Goal: Contribute content

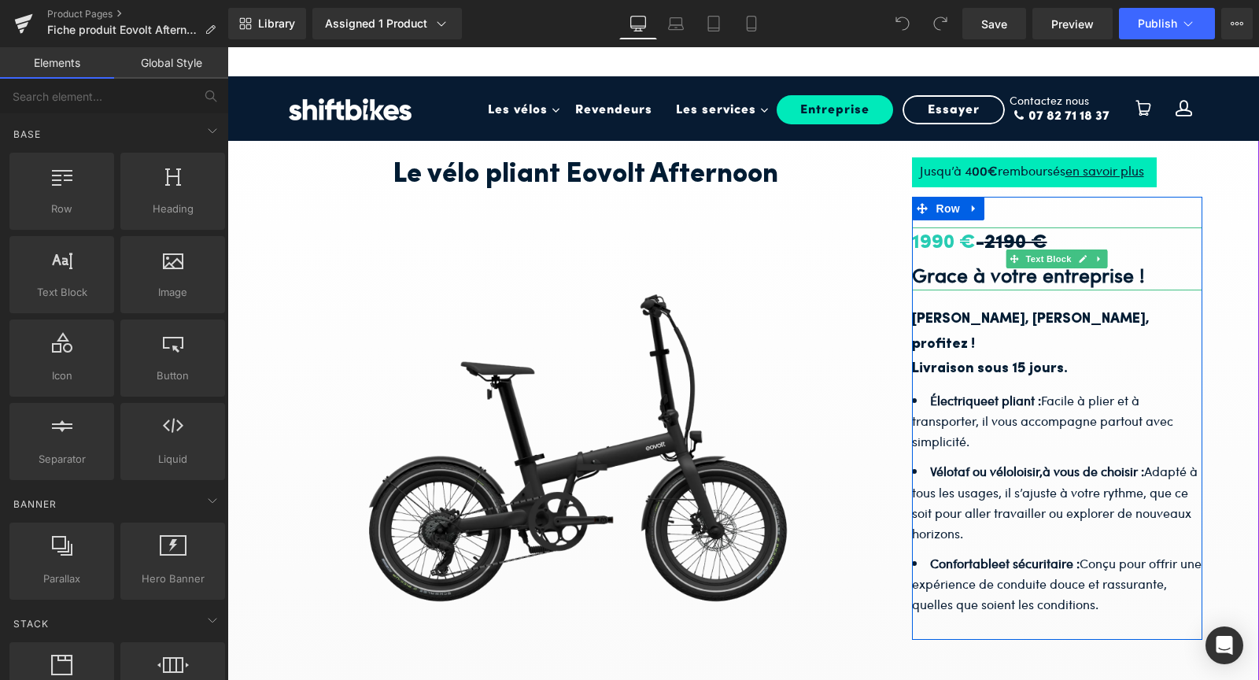
click at [928, 253] on span "1990 €" at bounding box center [944, 243] width 64 height 20
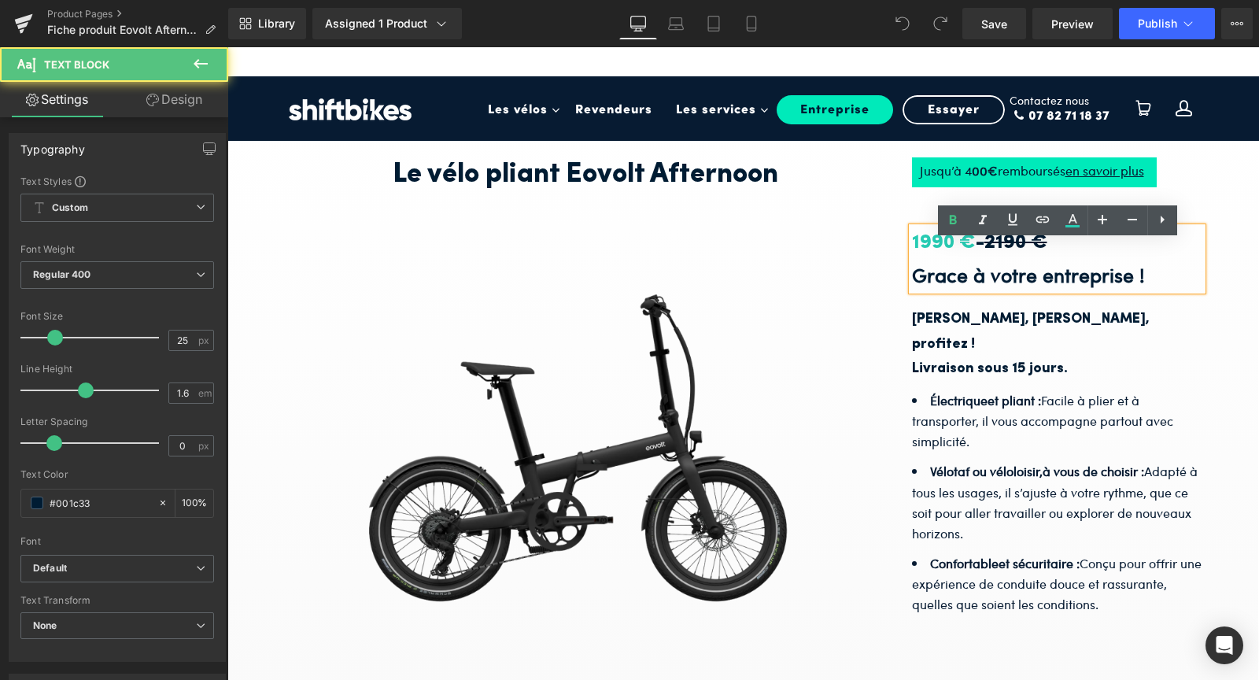
click at [944, 253] on span "1990 €" at bounding box center [944, 243] width 64 height 20
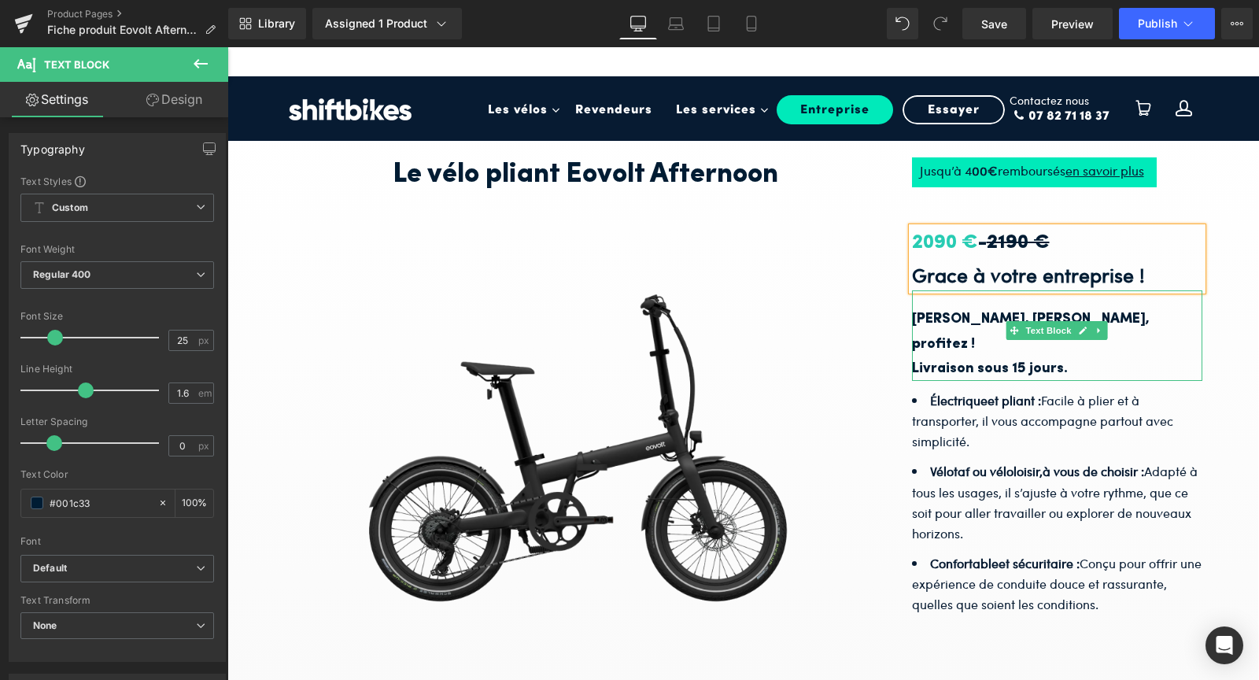
click at [1190, 356] on p "Livraison sous 15 jours." at bounding box center [1057, 368] width 291 height 25
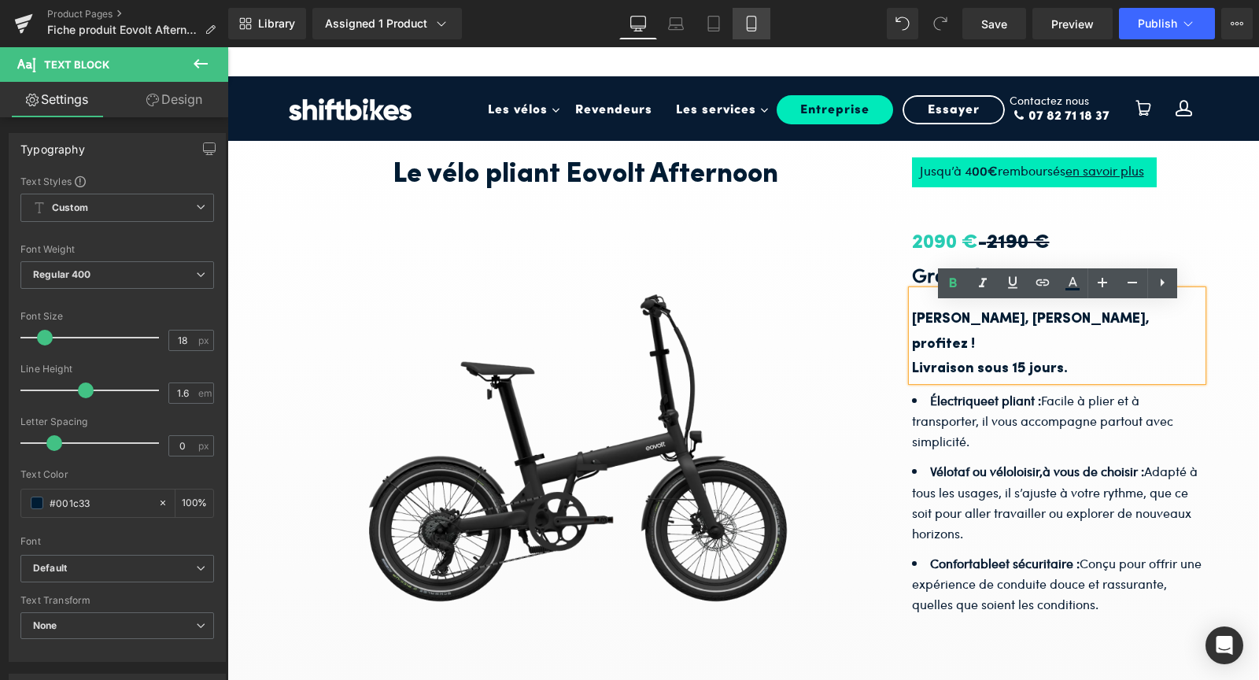
click at [752, 28] on icon at bounding box center [752, 24] width 16 height 16
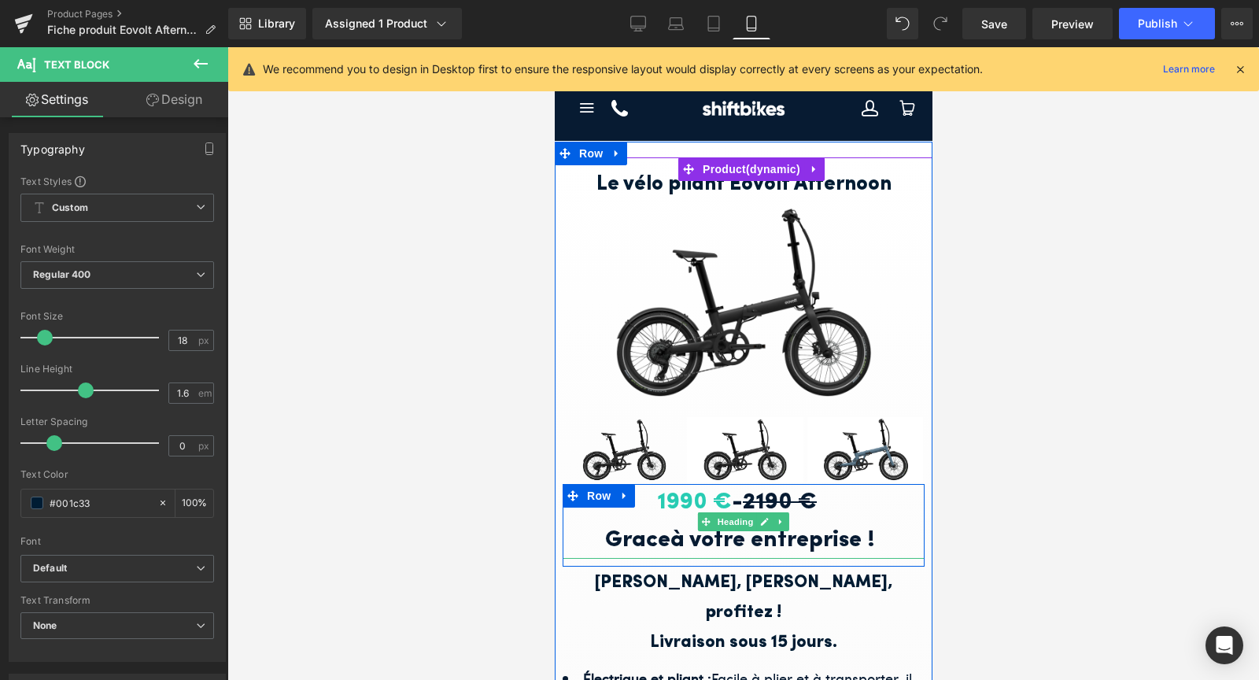
click at [682, 502] on span "1990 €" at bounding box center [693, 502] width 75 height 23
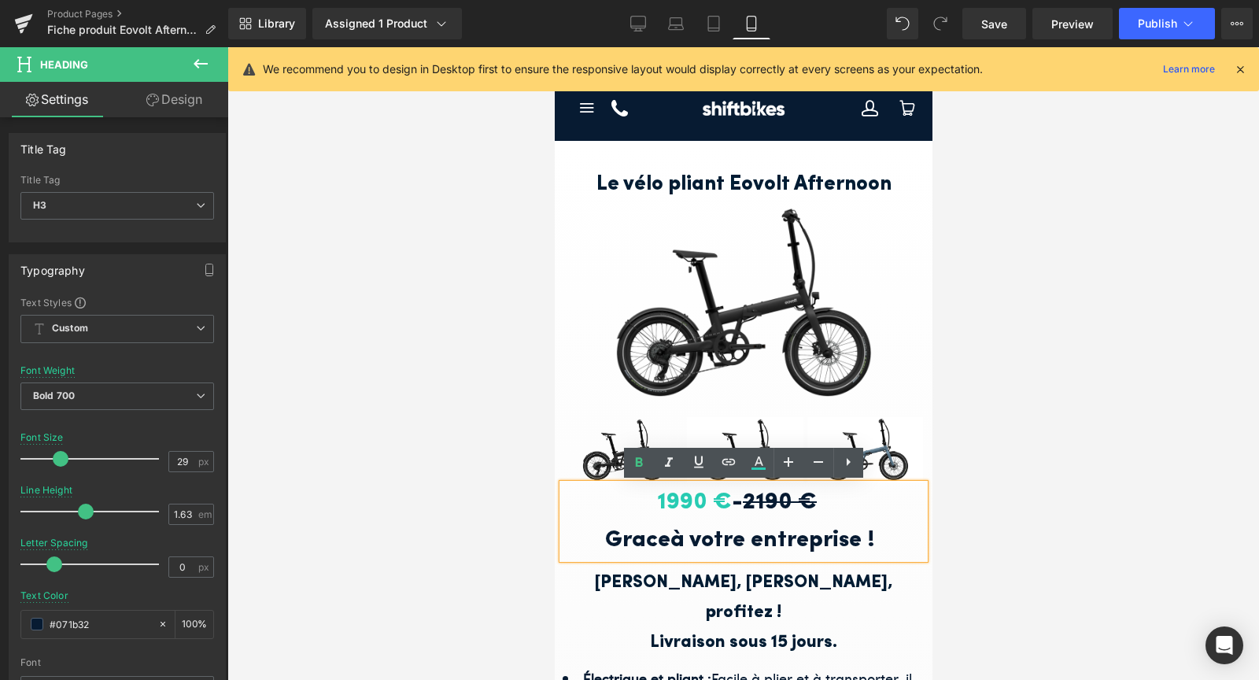
click at [685, 505] on span "1990 €" at bounding box center [693, 502] width 75 height 23
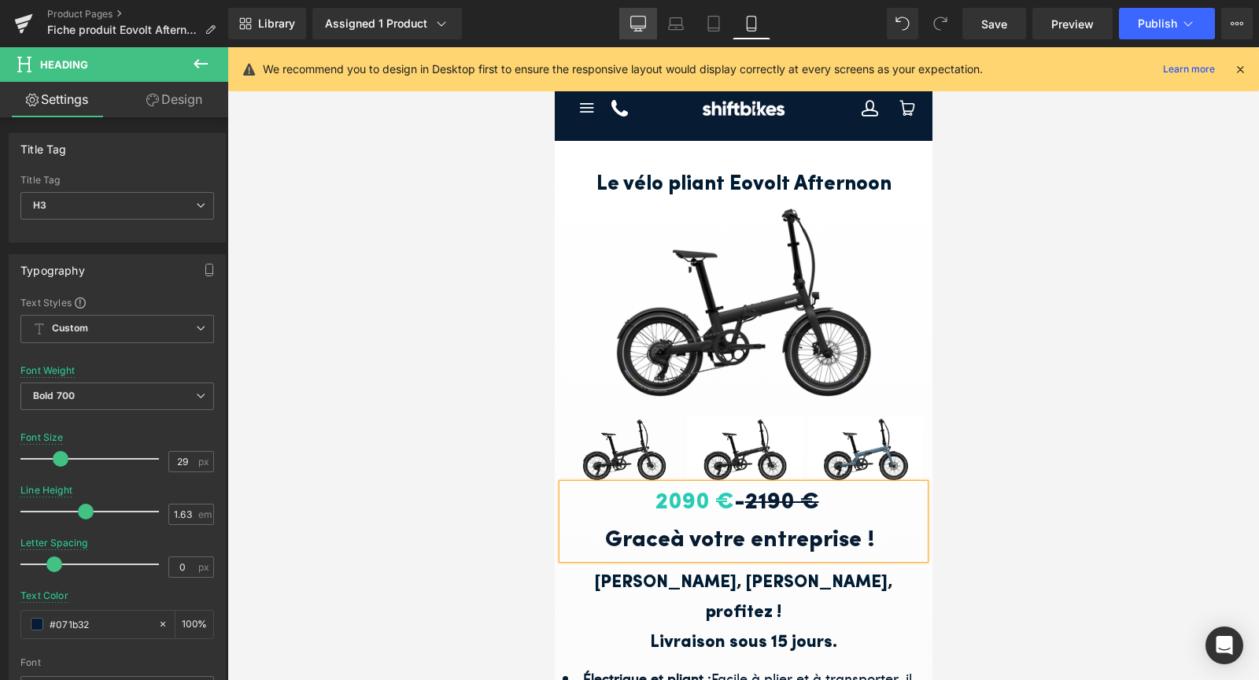
click at [643, 32] on link "Desktop" at bounding box center [638, 23] width 38 height 31
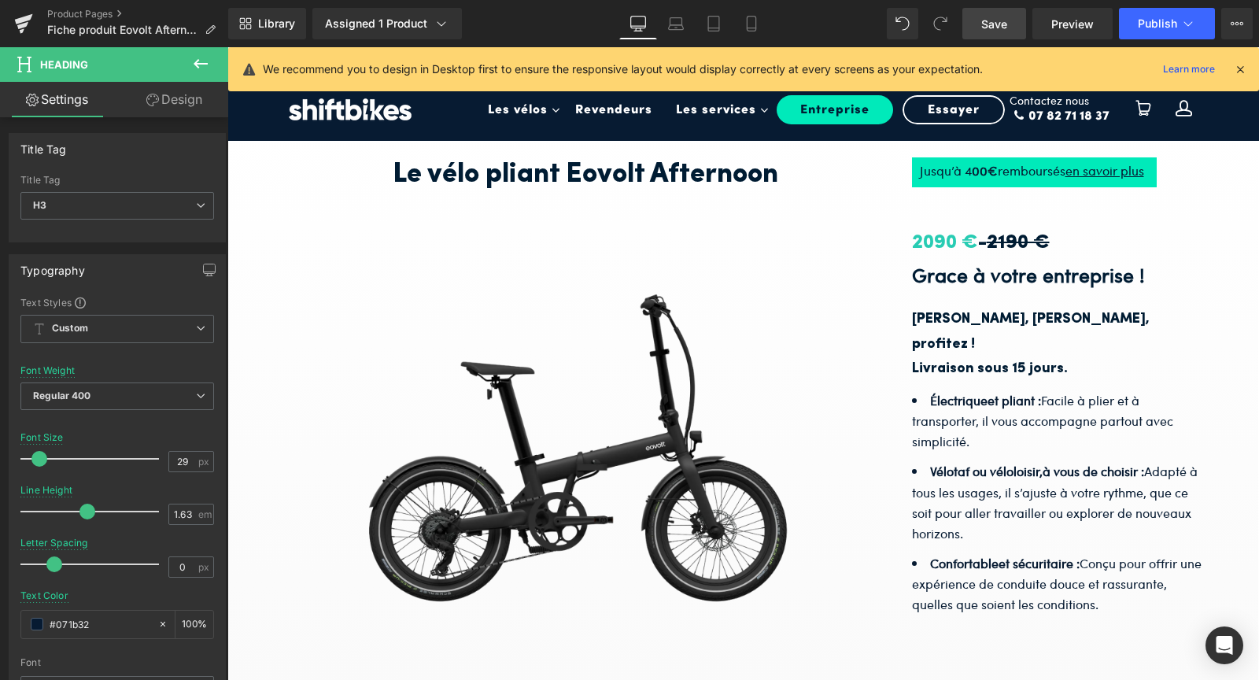
click at [996, 22] on span "Save" at bounding box center [994, 24] width 26 height 17
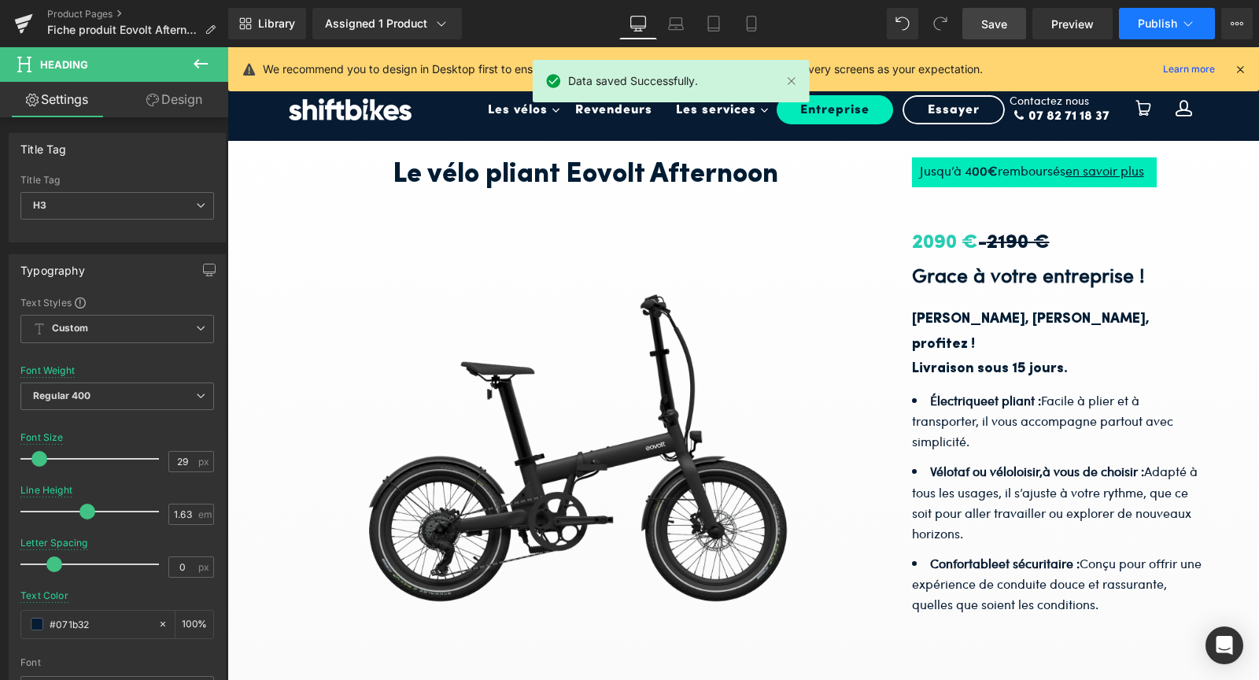
click at [1164, 28] on span "Publish" at bounding box center [1157, 23] width 39 height 13
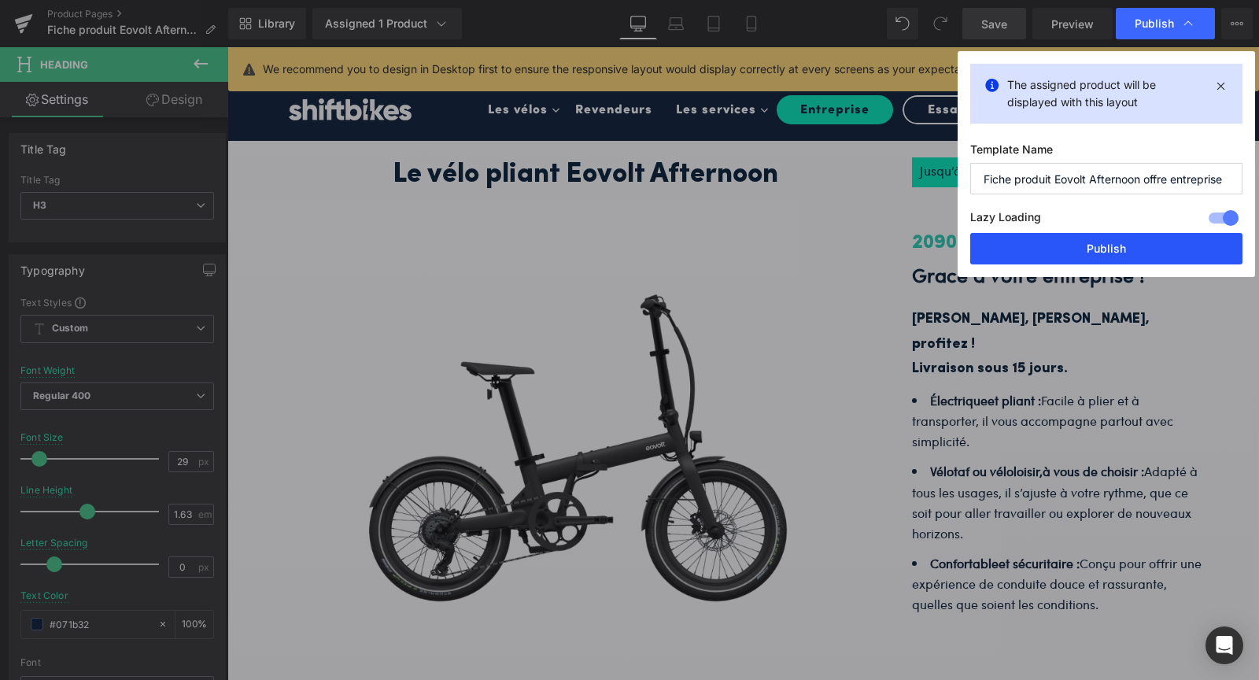
click at [1110, 246] on button "Publish" at bounding box center [1106, 248] width 272 height 31
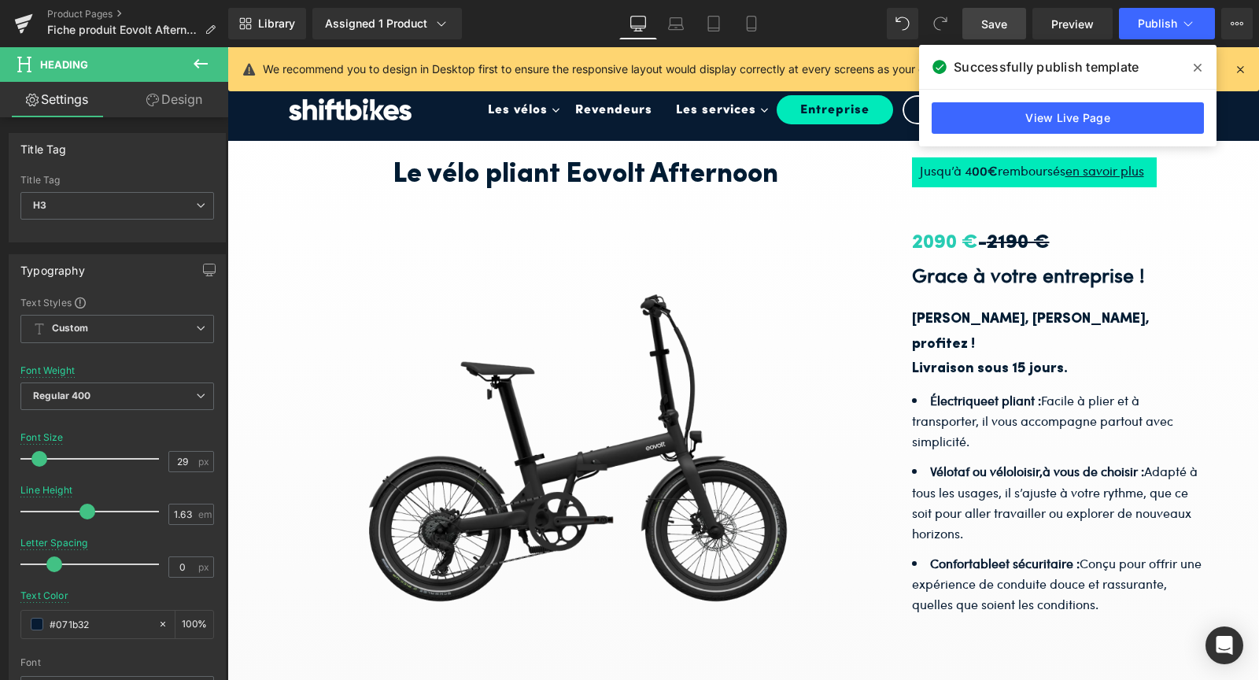
click at [1196, 66] on icon at bounding box center [1198, 68] width 8 height 8
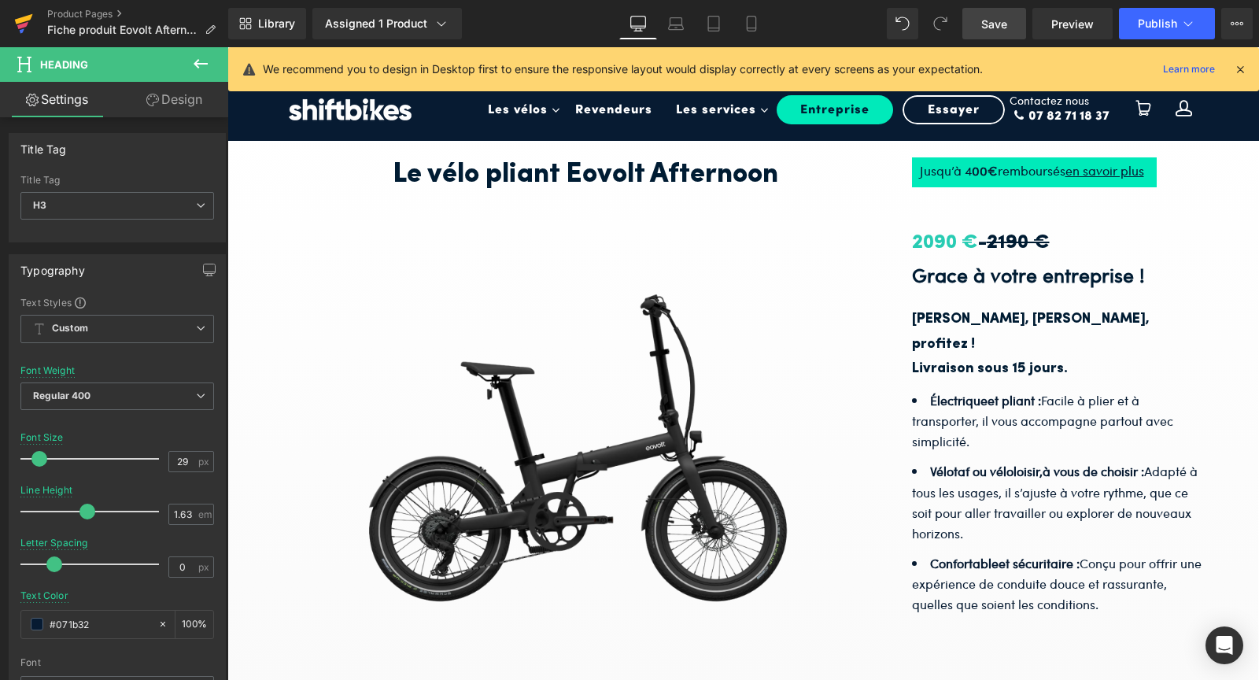
click at [21, 17] on icon at bounding box center [24, 19] width 18 height 10
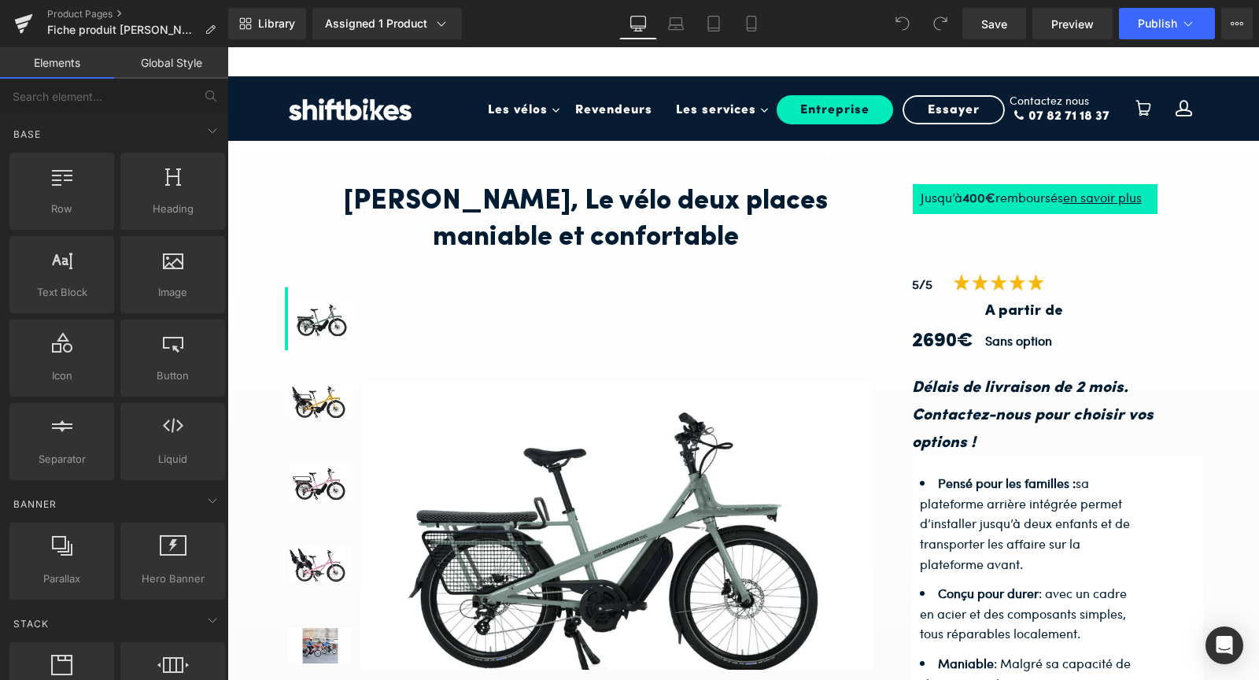
click at [1073, 393] on icon "Délais de livraison de 2 mois." at bounding box center [1020, 388] width 216 height 16
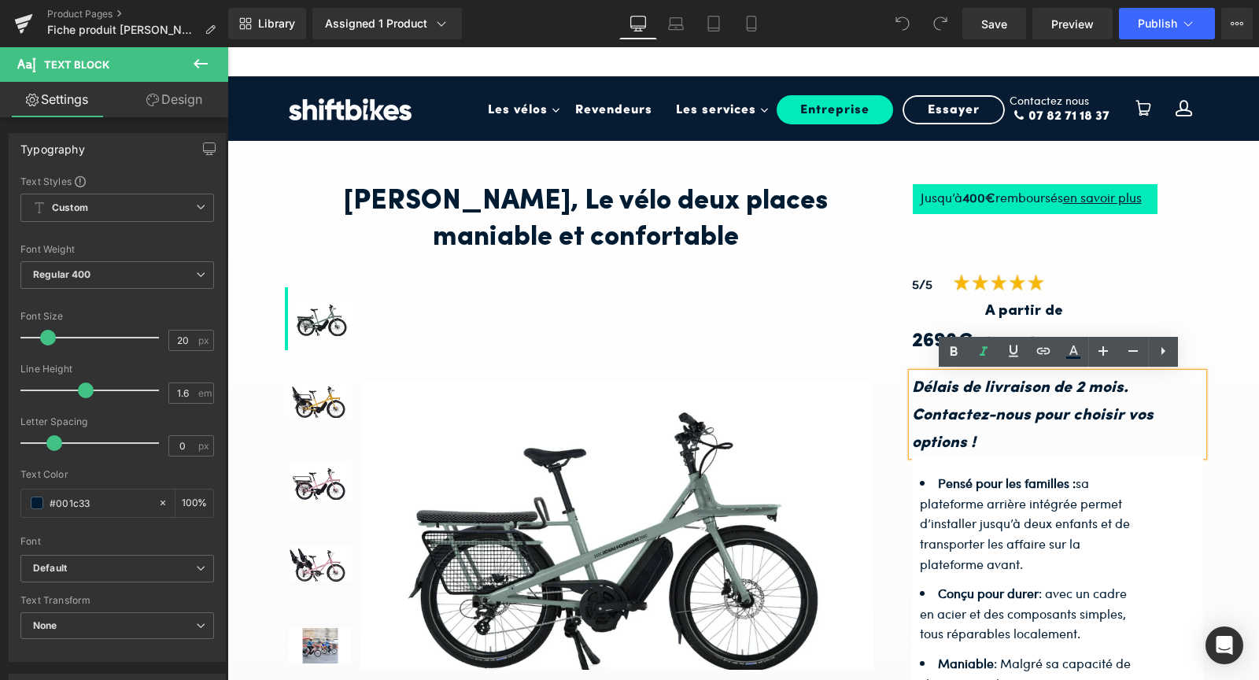
click at [1230, 397] on div "Jean Fourche, Le vélo deux places maniable et confortable Heading Heading Jusqu…" at bounding box center [743, 579] width 1032 height 885
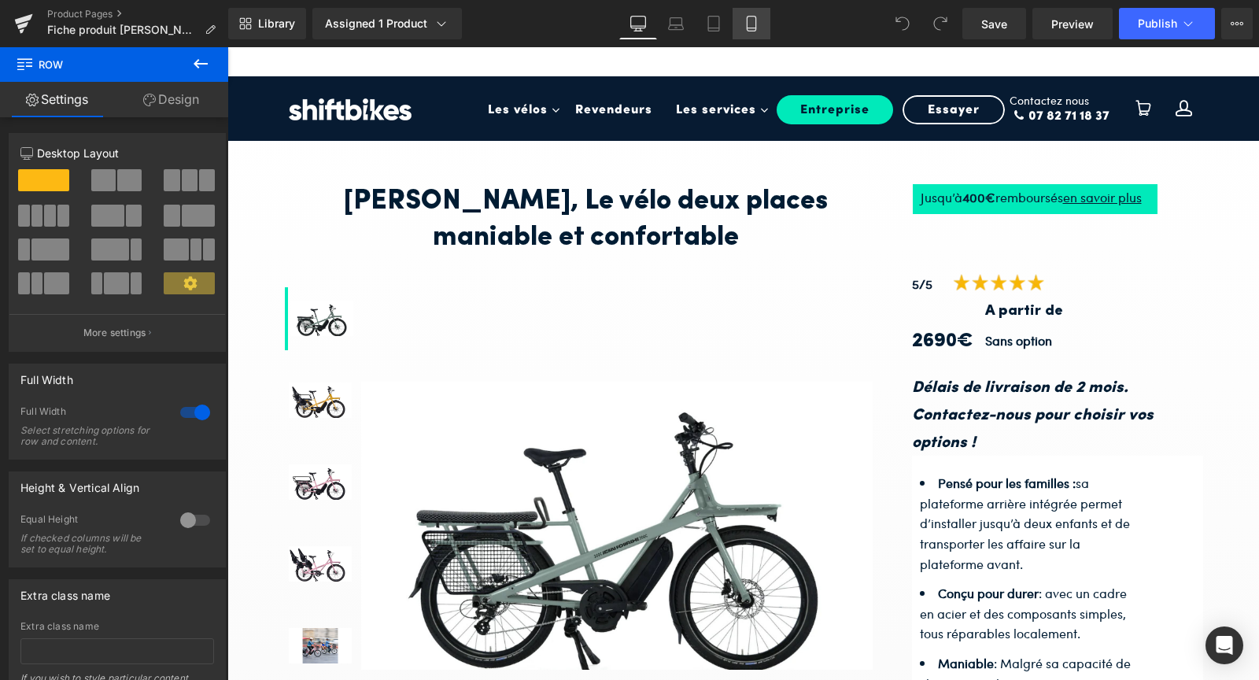
click at [754, 22] on icon at bounding box center [752, 24] width 16 height 16
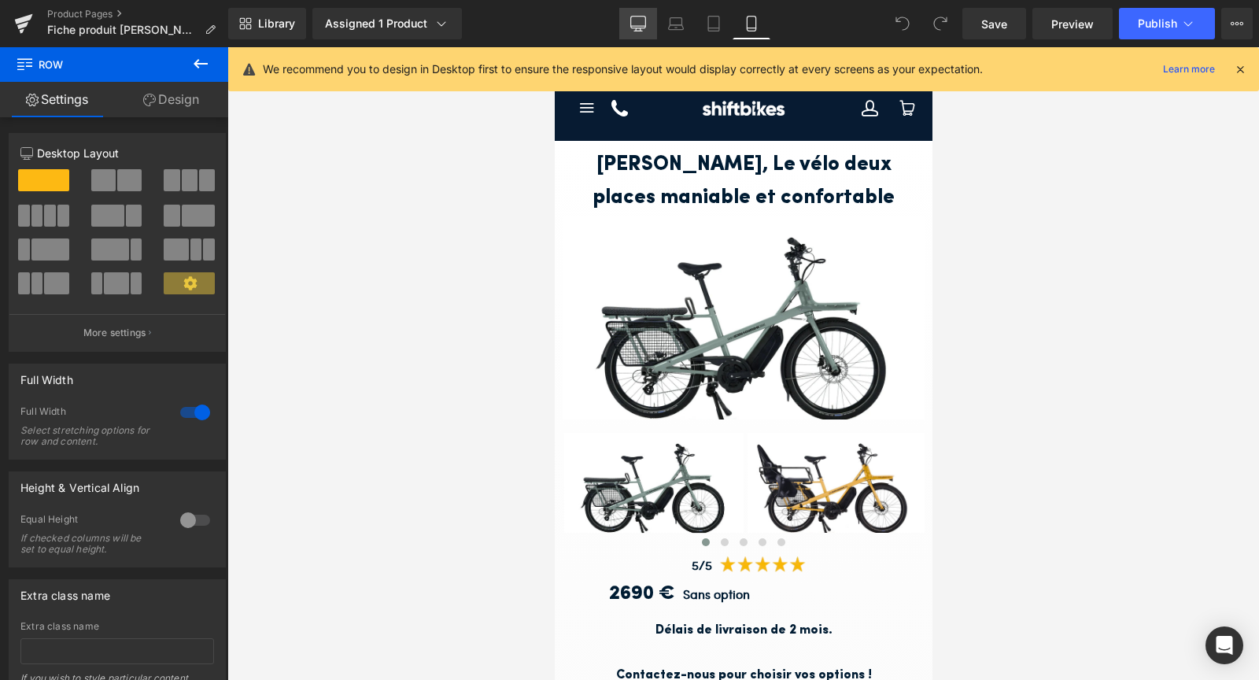
click at [634, 23] on icon at bounding box center [638, 24] width 16 height 16
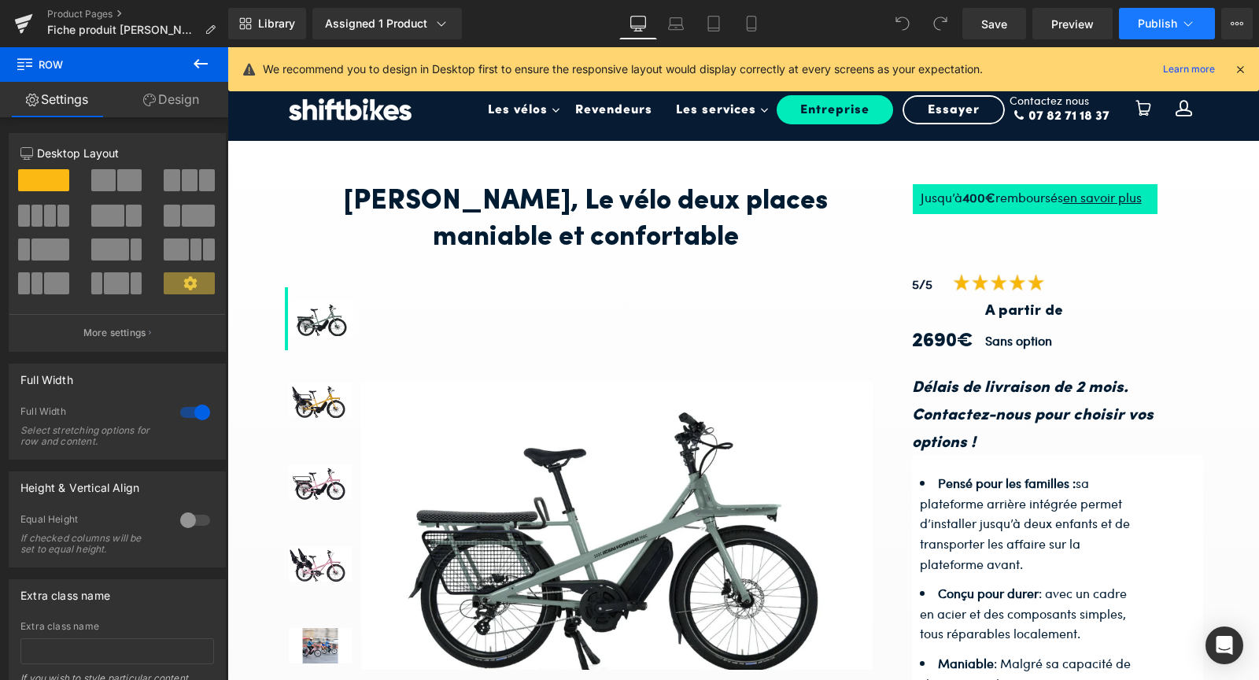
click at [1176, 19] on span "Publish" at bounding box center [1157, 23] width 39 height 13
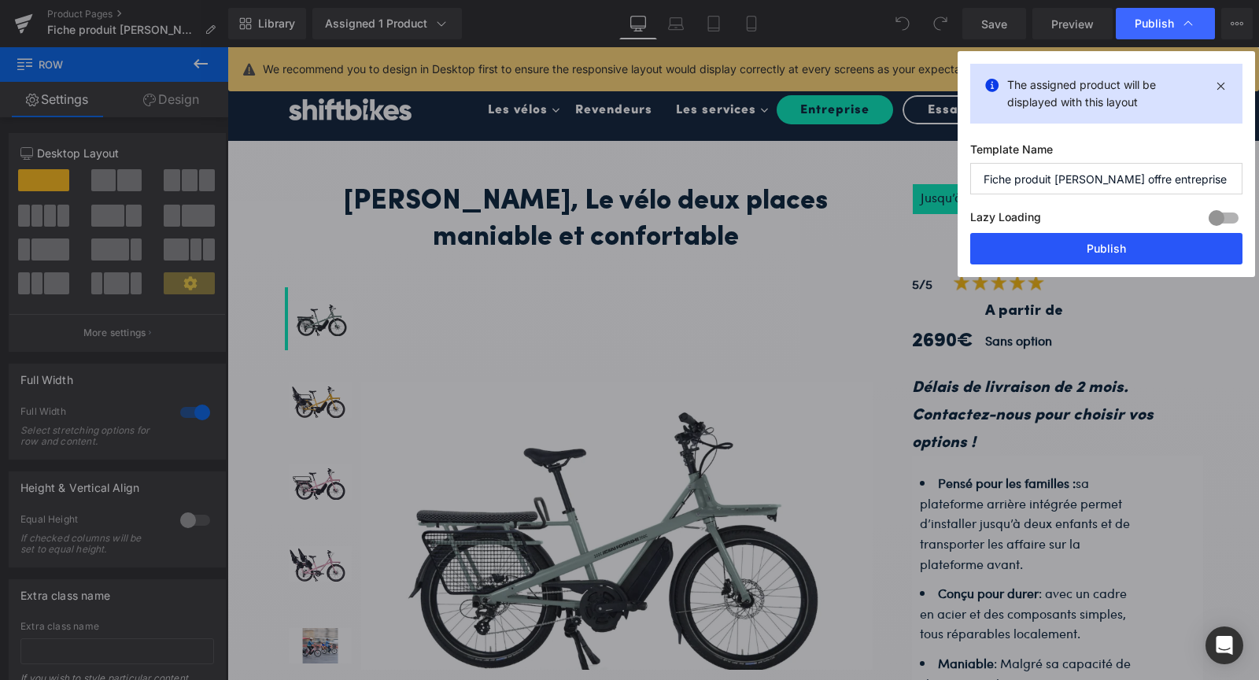
click at [1118, 248] on button "Publish" at bounding box center [1106, 248] width 272 height 31
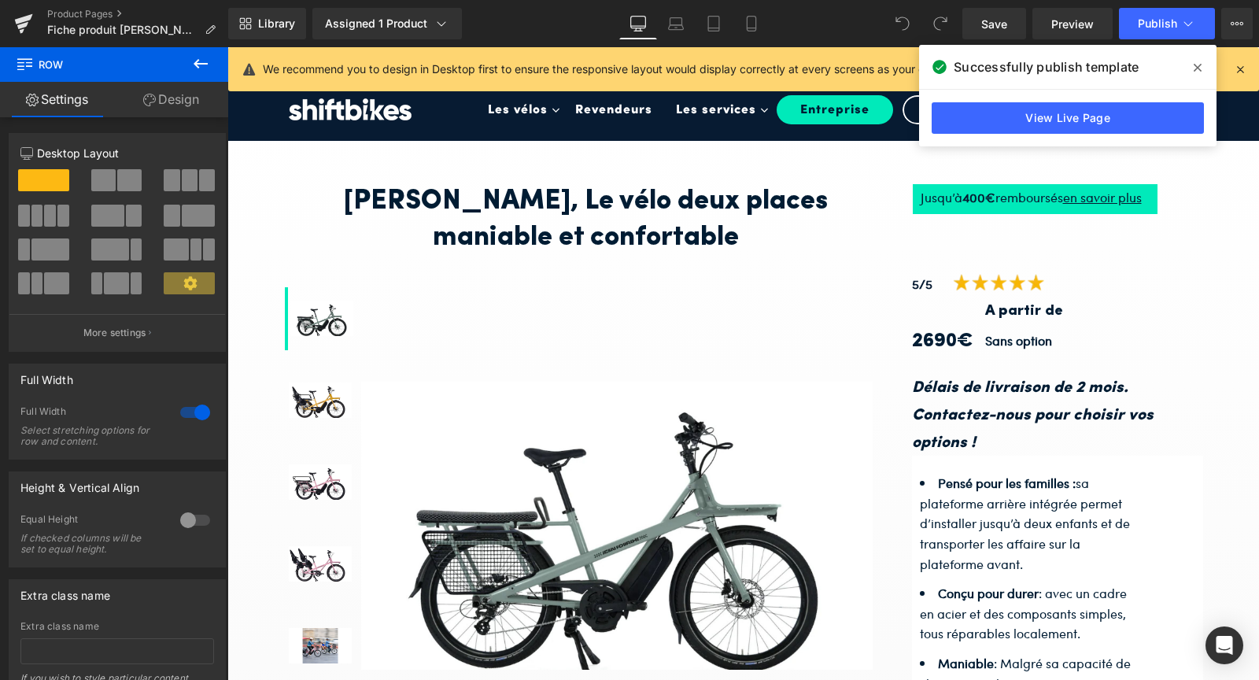
click at [1196, 65] on icon at bounding box center [1198, 68] width 8 height 8
